Goal: Information Seeking & Learning: Learn about a topic

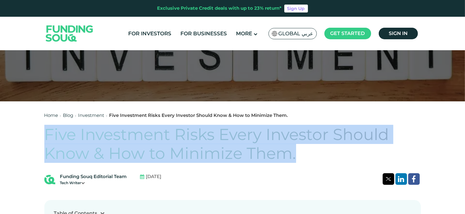
click at [331, 138] on h1 "Five Investment Risks Every Investor Should Know & How to Minimize Them." at bounding box center [232, 144] width 377 height 38
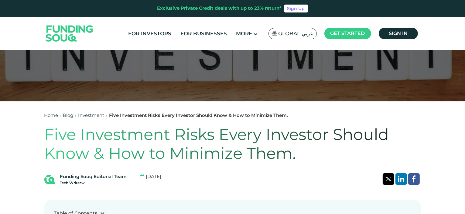
click at [266, 153] on h1 "Five Investment Risks Every Investor Should Know & How to Minimize Them." at bounding box center [232, 144] width 377 height 38
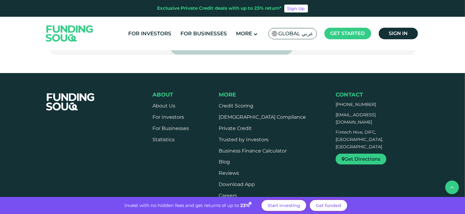
scroll to position [986, 0]
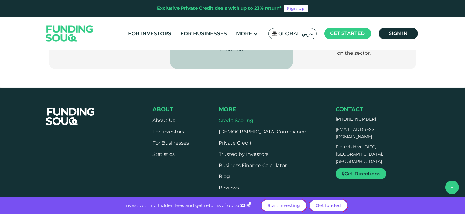
click at [253, 117] on link "Credit Scoring" at bounding box center [236, 120] width 35 height 6
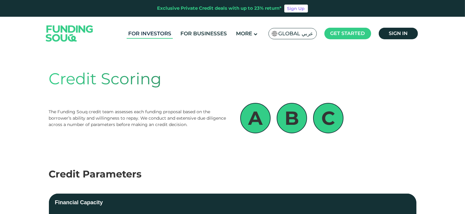
click at [161, 35] on link "For Investors" at bounding box center [150, 34] width 46 height 10
